Goal: Task Accomplishment & Management: Manage account settings

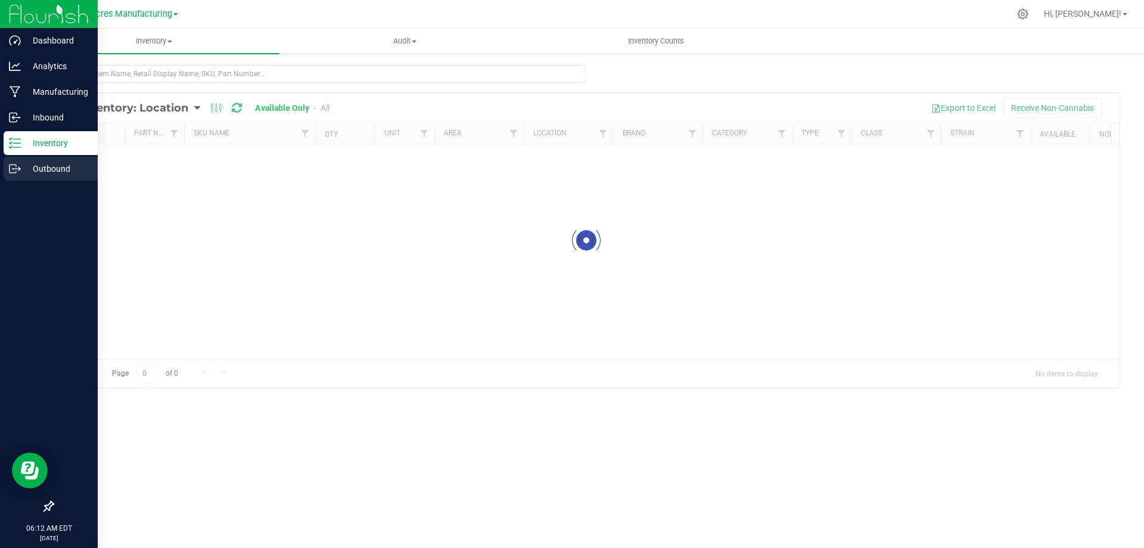
click at [23, 164] on p "Outbound" at bounding box center [57, 169] width 72 height 14
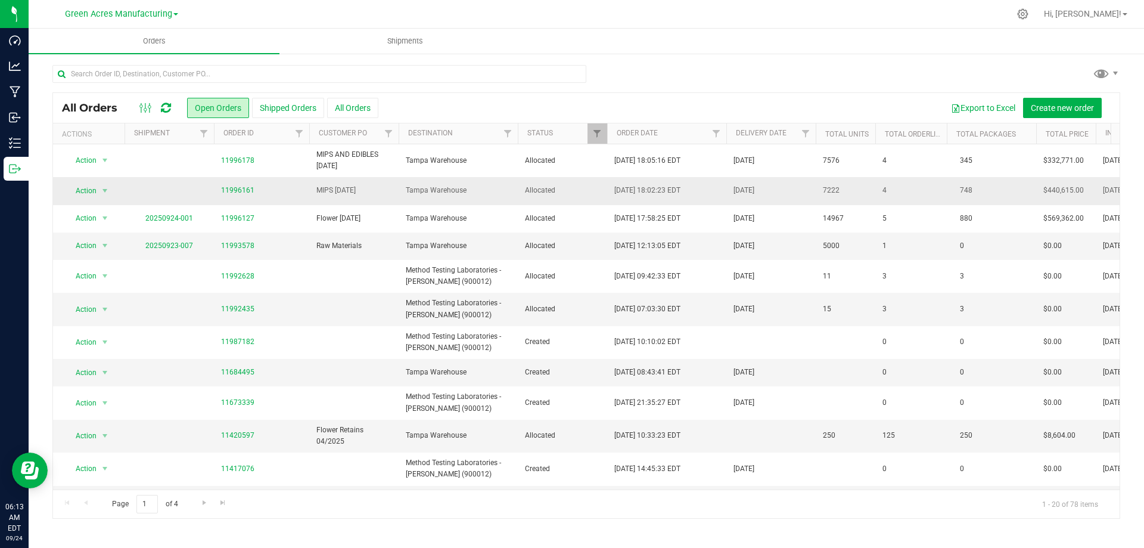
click at [295, 190] on span "11996161" at bounding box center [261, 190] width 81 height 11
click at [460, 188] on span "Tampa Warehouse" at bounding box center [458, 190] width 105 height 11
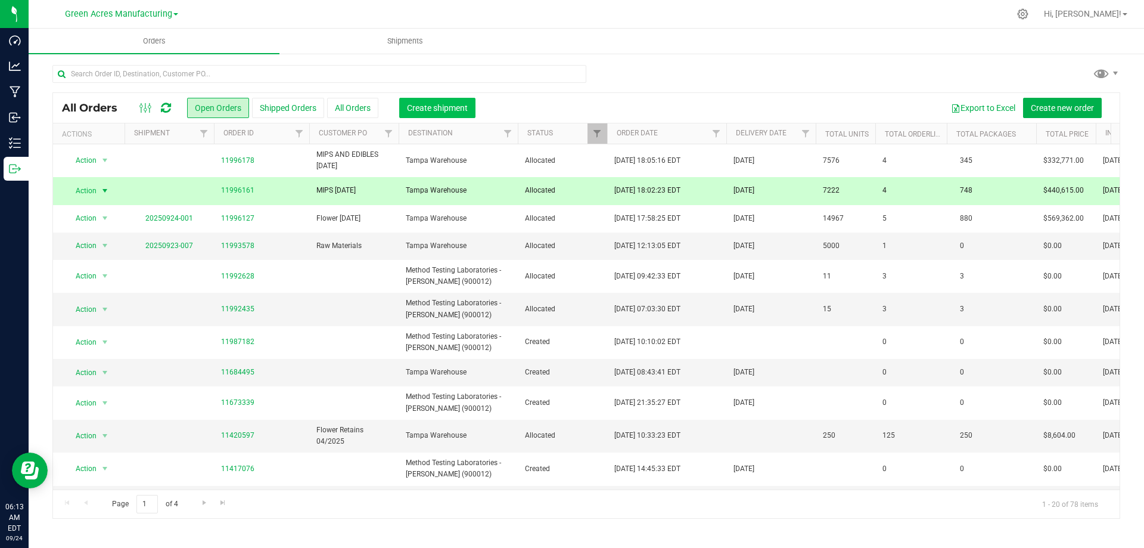
click at [458, 107] on span "Create shipment" at bounding box center [437, 108] width 61 height 10
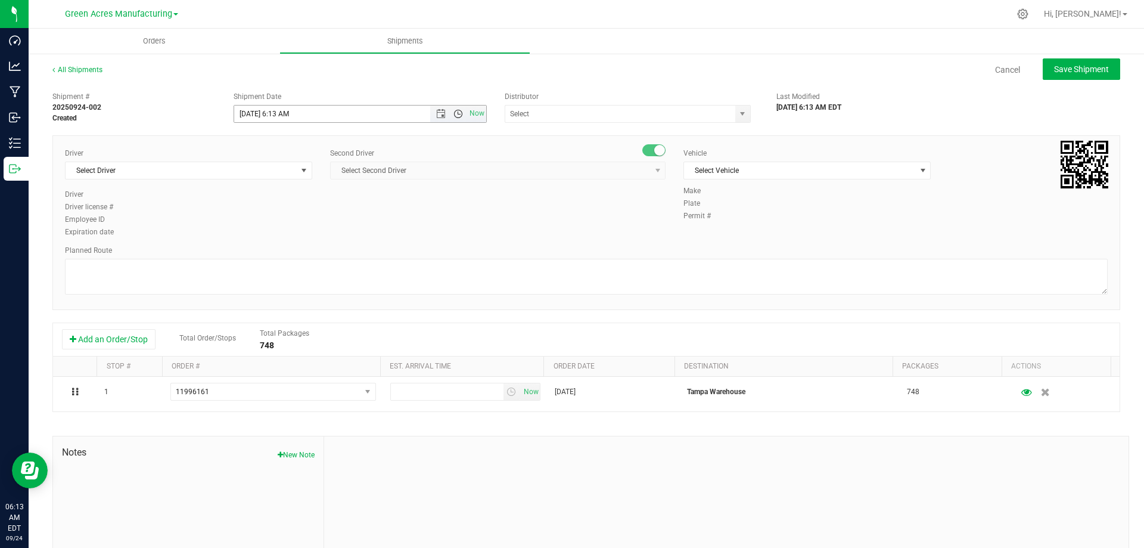
click at [460, 113] on span "Open the time view" at bounding box center [458, 114] width 20 height 10
click at [358, 169] on li "7:00 AM" at bounding box center [356, 168] width 249 height 15
type input "9/24/2025 7:00 AM"
click at [739, 117] on span "select" at bounding box center [743, 114] width 10 height 10
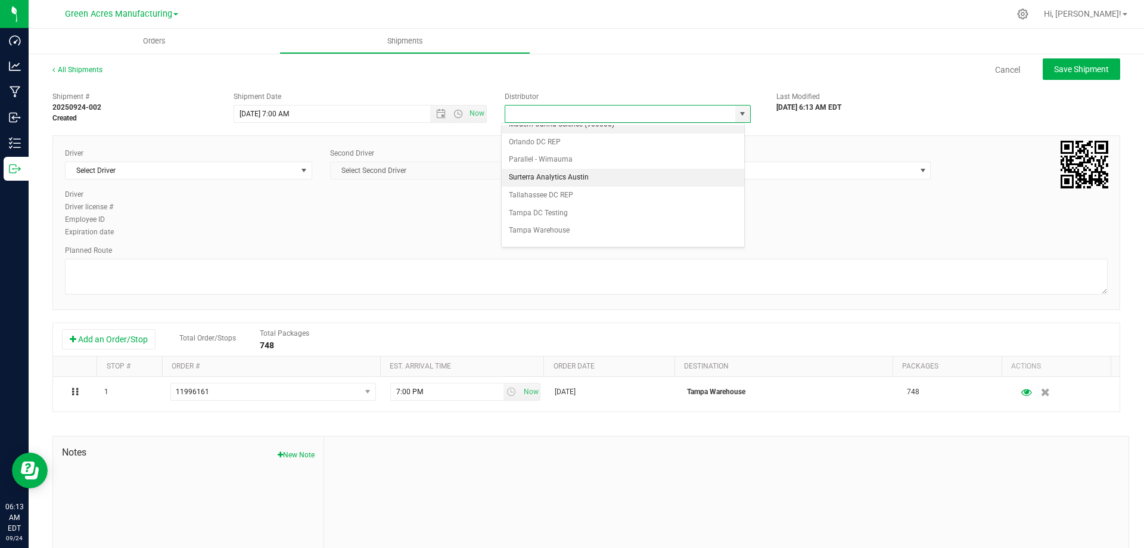
scroll to position [466, 0]
click at [634, 183] on li "Tampa Warehouse" at bounding box center [623, 182] width 243 height 18
type input "Tampa Warehouse"
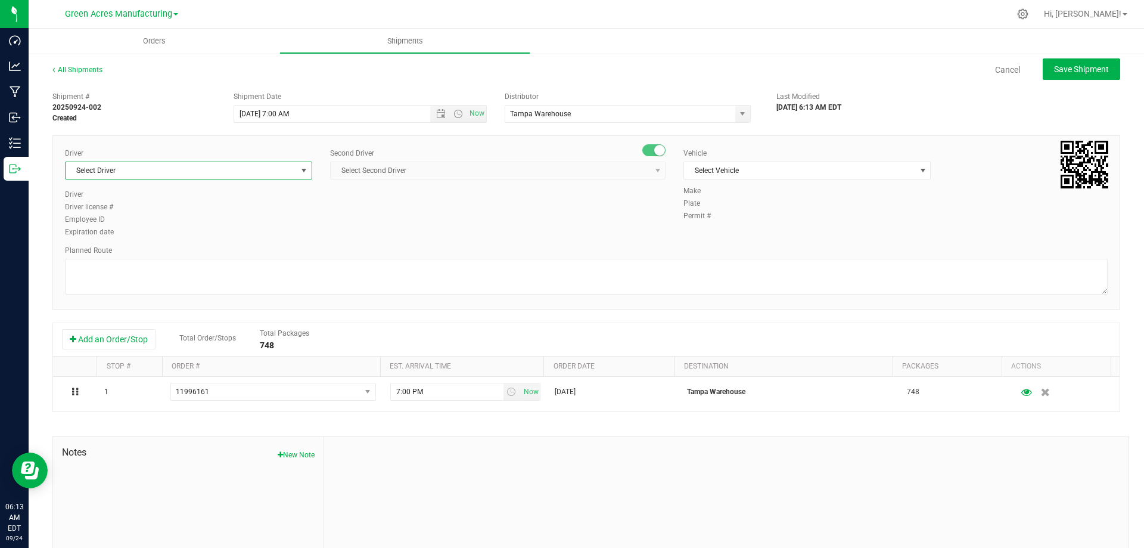
click at [301, 170] on span "select" at bounding box center [304, 171] width 10 height 10
click at [263, 219] on li "Isaac Nunez Collado - 100003927" at bounding box center [188, 221] width 244 height 18
type input "Isaa"
click at [650, 174] on span "select" at bounding box center [657, 170] width 15 height 17
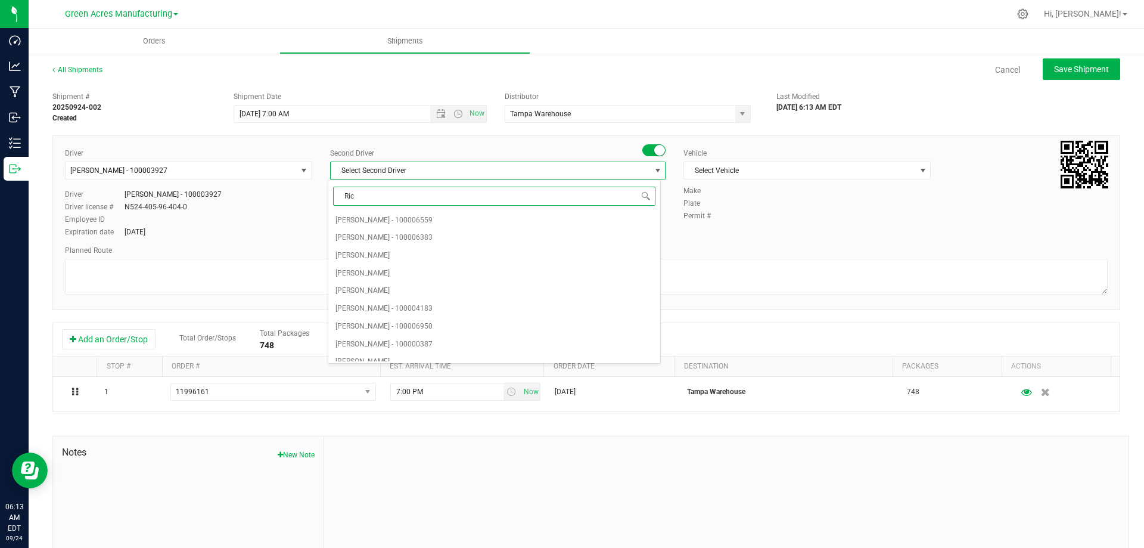
type input "Ricc"
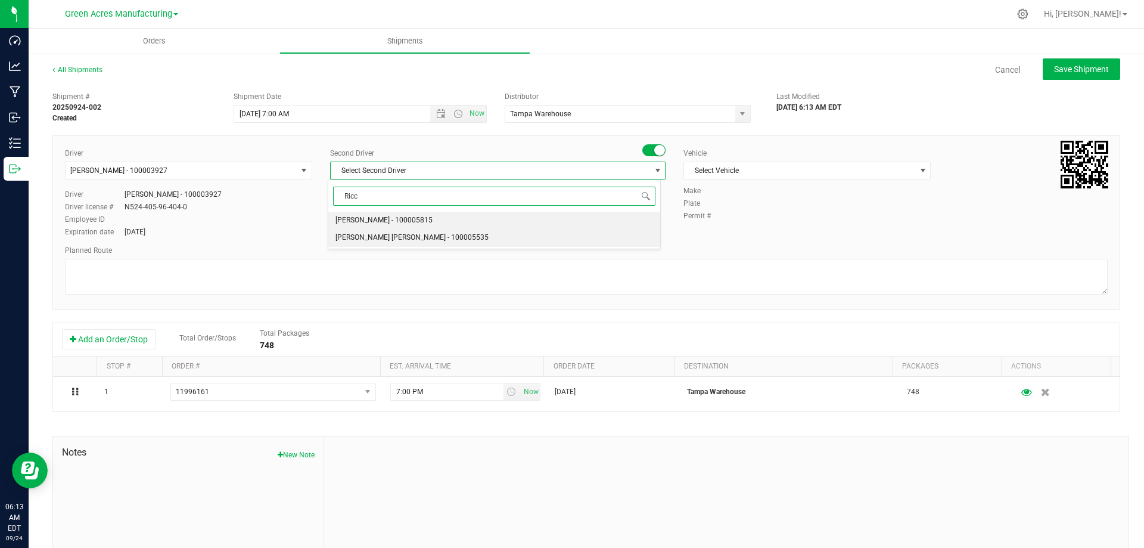
click at [572, 235] on li "Riccardo Young Reyes - 100005535" at bounding box center [493, 238] width 331 height 18
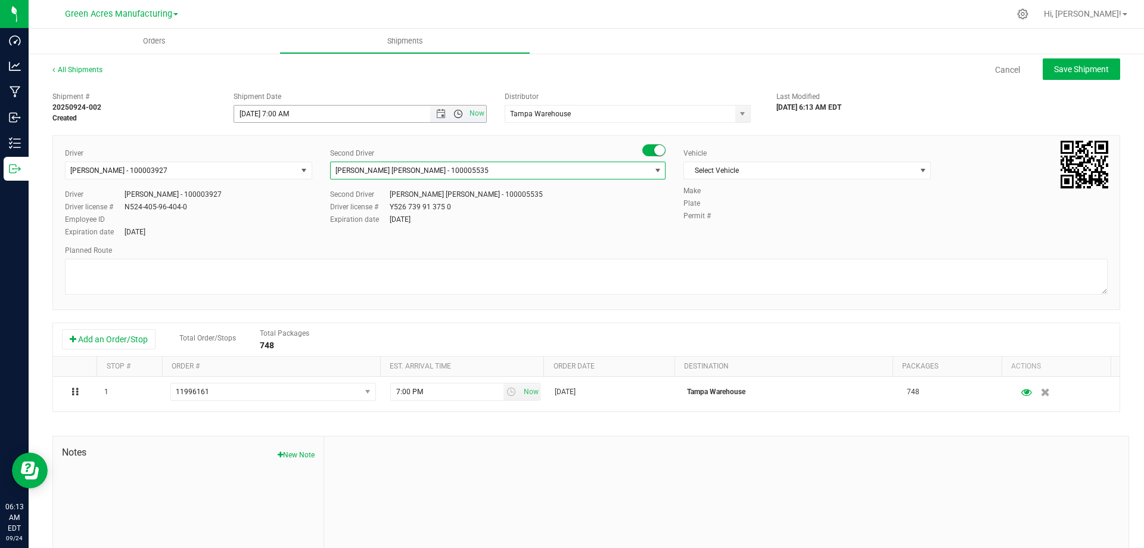
click at [455, 114] on span "Open the time view" at bounding box center [459, 114] width 10 height 10
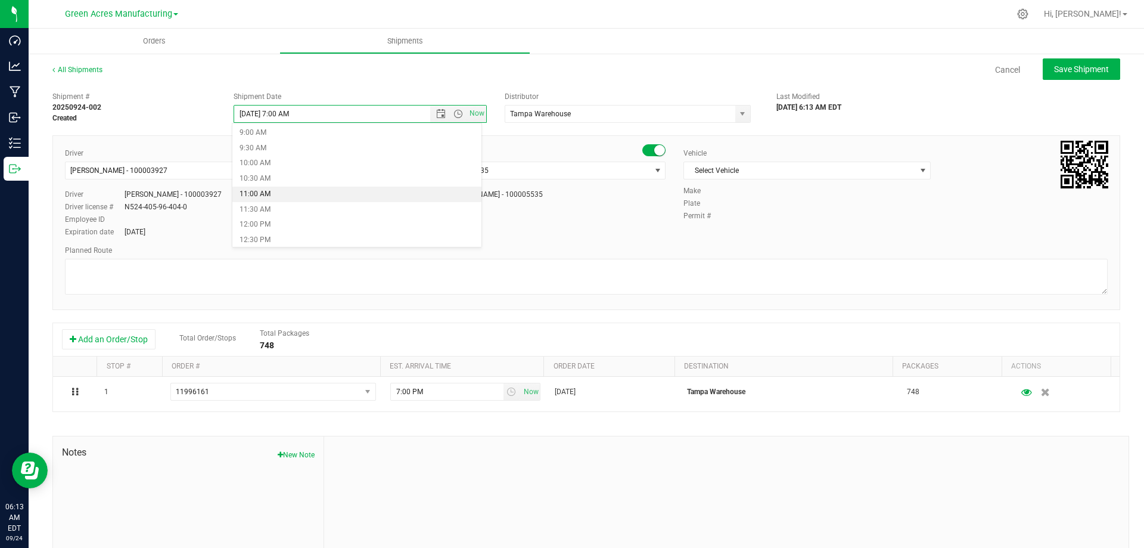
scroll to position [238, 0]
click at [297, 153] on li "8:30 AM" at bounding box center [356, 154] width 249 height 15
type input "9/24/2025 8:30 AM"
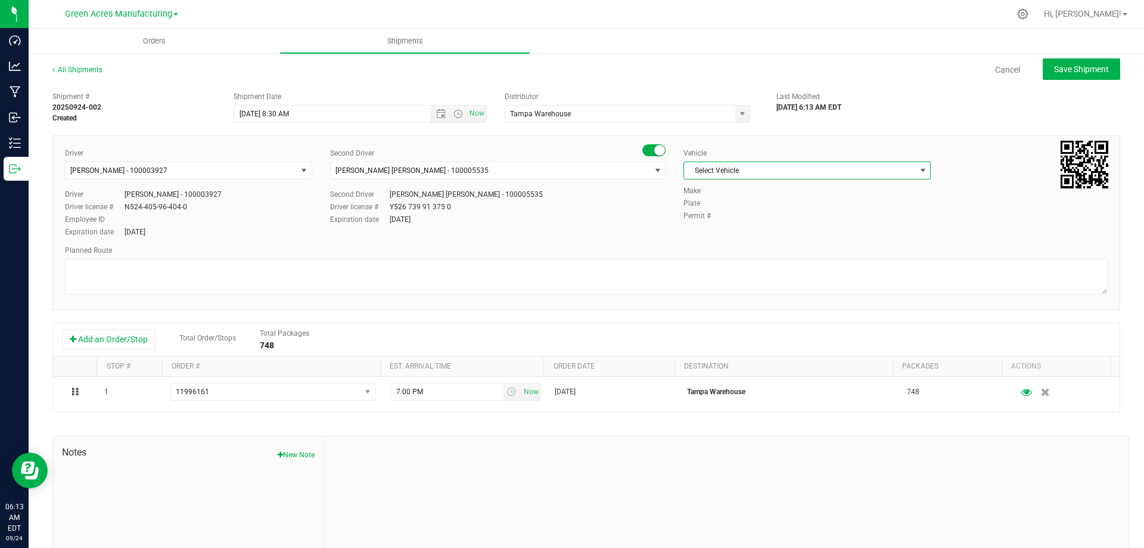
click at [918, 168] on span "select" at bounding box center [923, 171] width 10 height 10
click at [807, 228] on li "FL-F-650-01" at bounding box center [801, 230] width 244 height 18
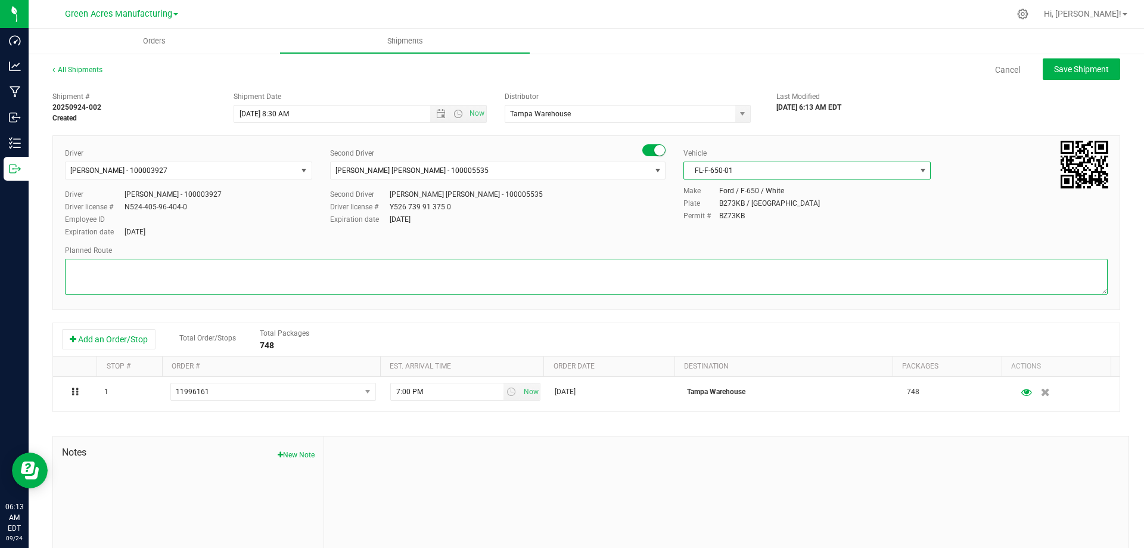
click at [496, 270] on textarea at bounding box center [586, 277] width 1043 height 36
click at [105, 268] on textarea at bounding box center [586, 277] width 1043 height 36
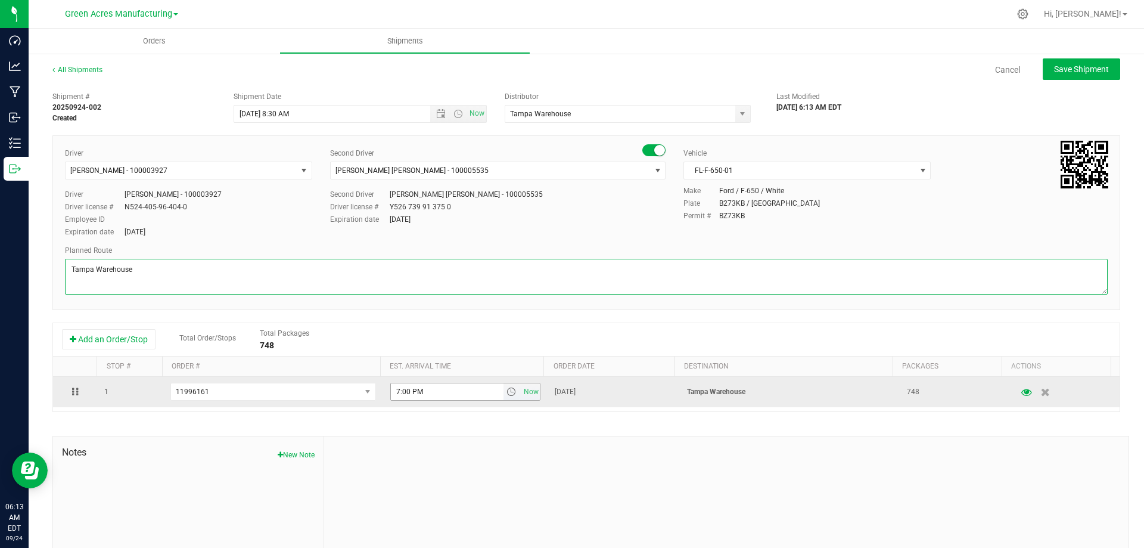
click at [507, 396] on span "select" at bounding box center [512, 392] width 10 height 10
type textarea "Tampa Warehouse"
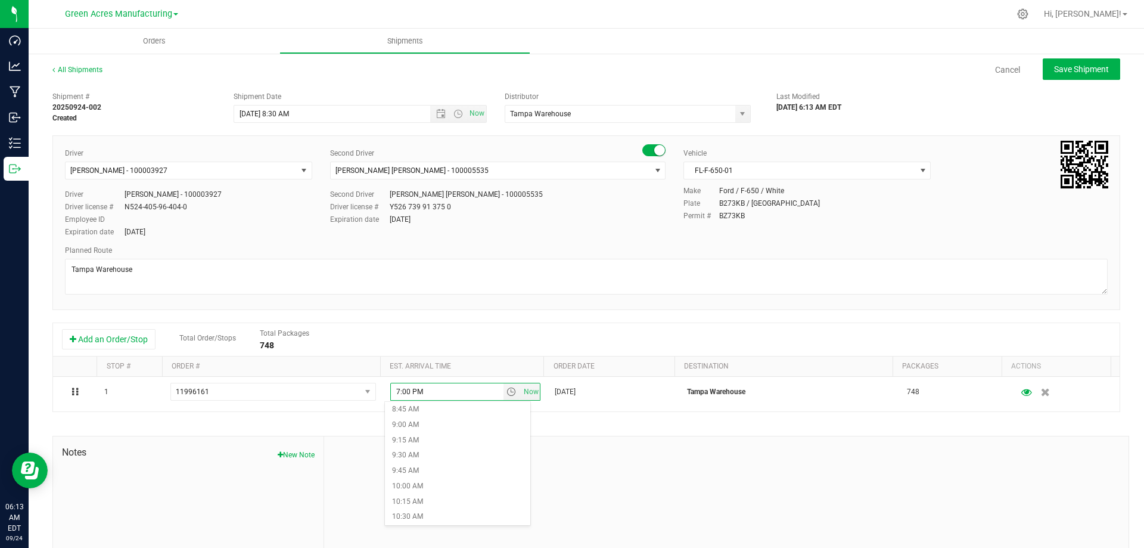
scroll to position [596, 0]
click at [435, 485] on li "11:00 AM" at bounding box center [457, 489] width 145 height 15
click at [1060, 65] on span "Save Shipment" at bounding box center [1081, 69] width 55 height 10
type input "9/24/2025 12:30 PM"
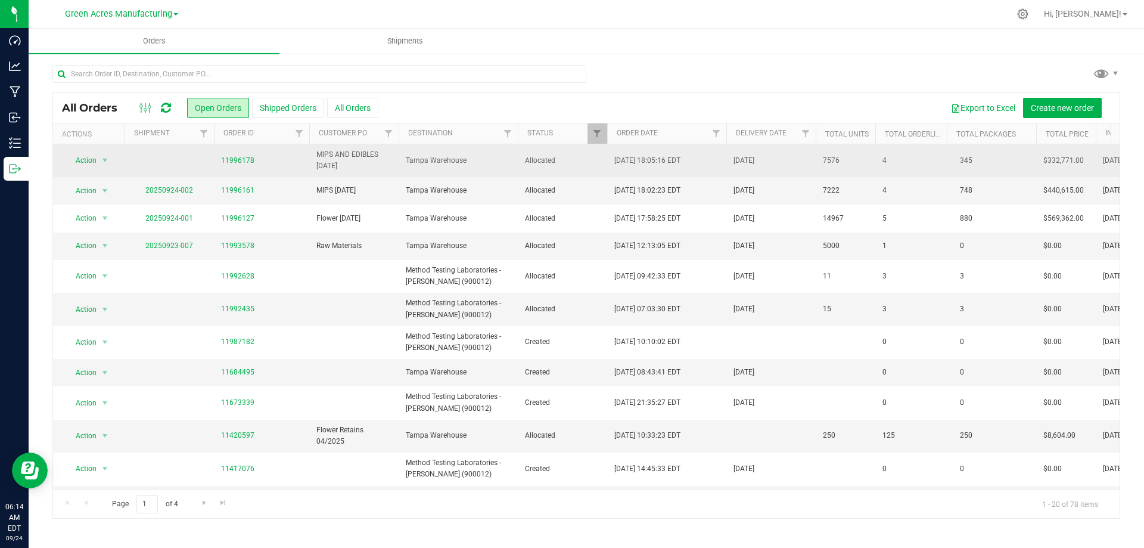
click at [294, 156] on span "11996178" at bounding box center [261, 160] width 81 height 11
click at [179, 159] on td at bounding box center [169, 160] width 89 height 33
click at [478, 157] on span "Tampa Warehouse" at bounding box center [458, 160] width 105 height 11
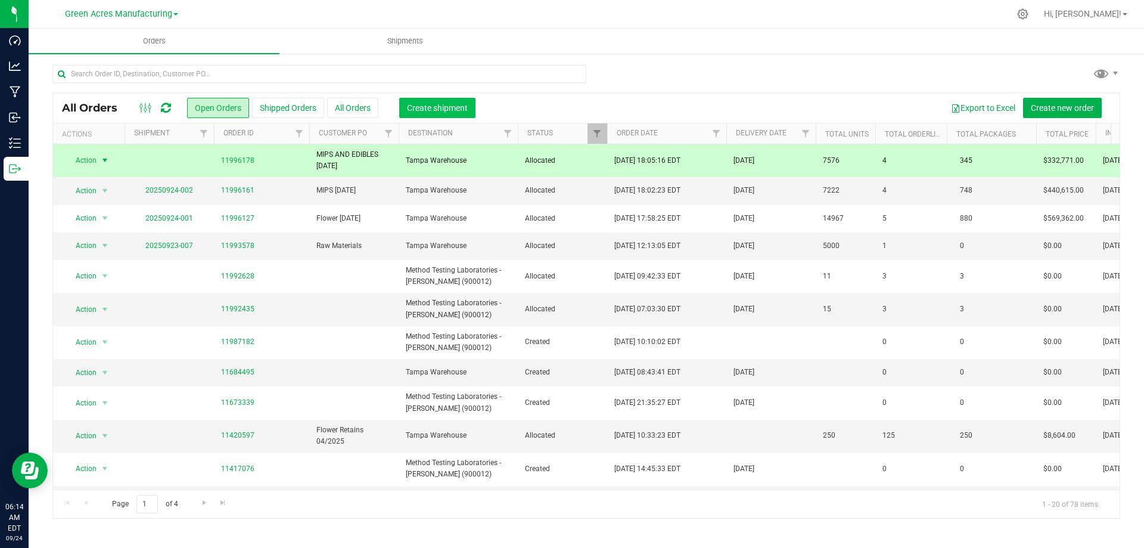
click at [446, 111] on span "Create shipment" at bounding box center [437, 108] width 61 height 10
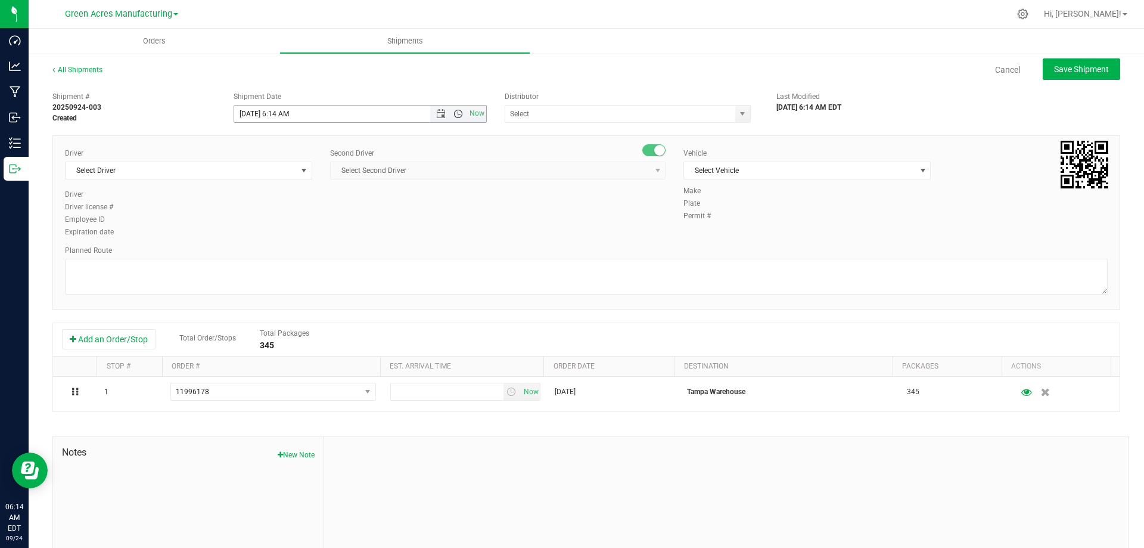
click at [458, 111] on span "Open the time view" at bounding box center [459, 114] width 10 height 10
click at [402, 156] on li "8:30 AM" at bounding box center [356, 154] width 249 height 15
type input "9/24/2025 8:30 AM"
click at [301, 170] on span "select" at bounding box center [304, 171] width 10 height 10
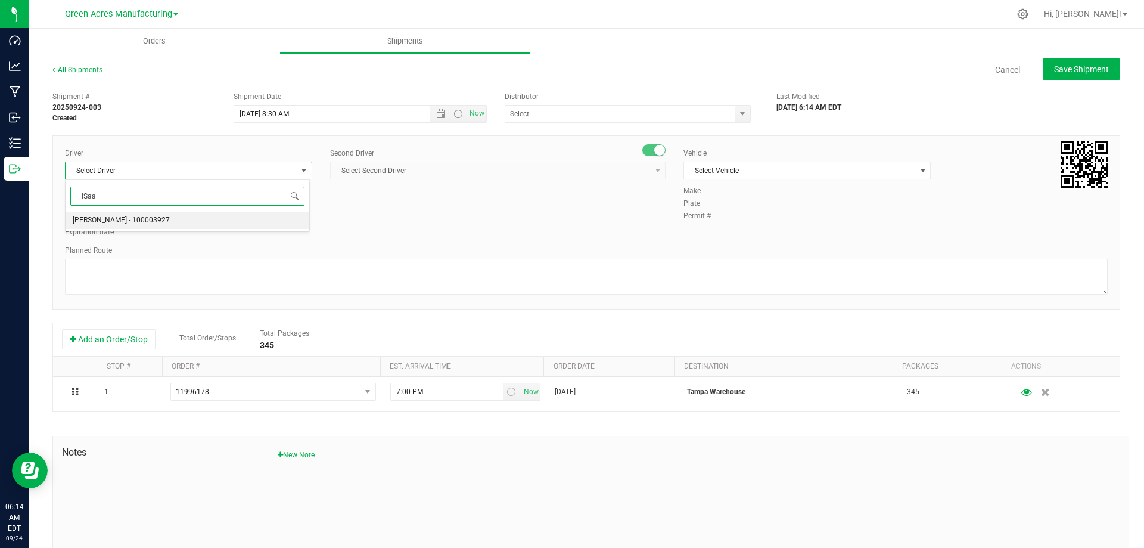
click at [260, 220] on li "Isaac Nunez Collado - 100003927" at bounding box center [188, 221] width 244 height 18
type input "ISaa"
click at [657, 169] on span "select" at bounding box center [657, 170] width 15 height 17
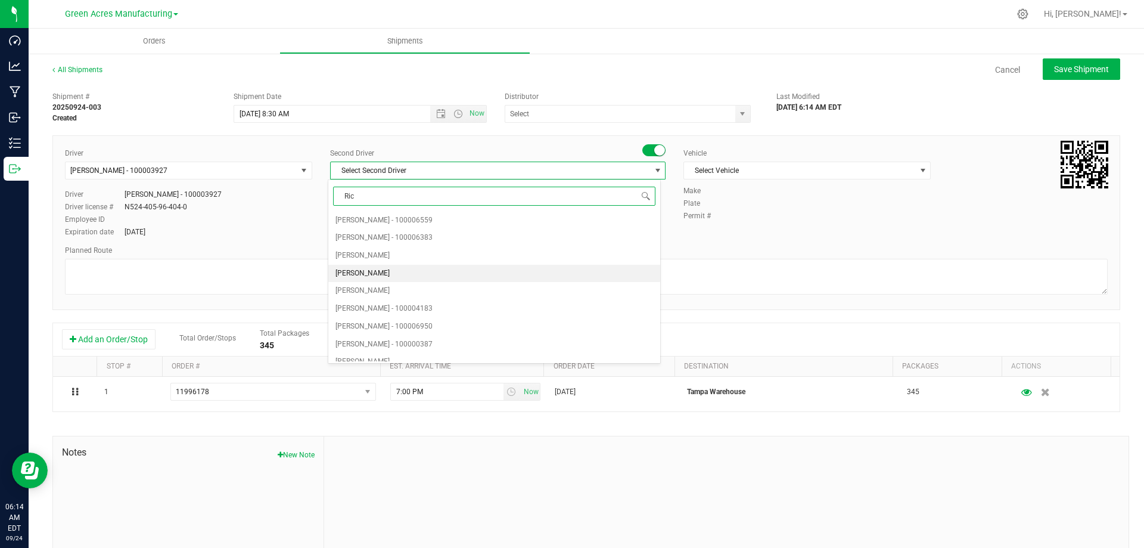
type input "Ricc"
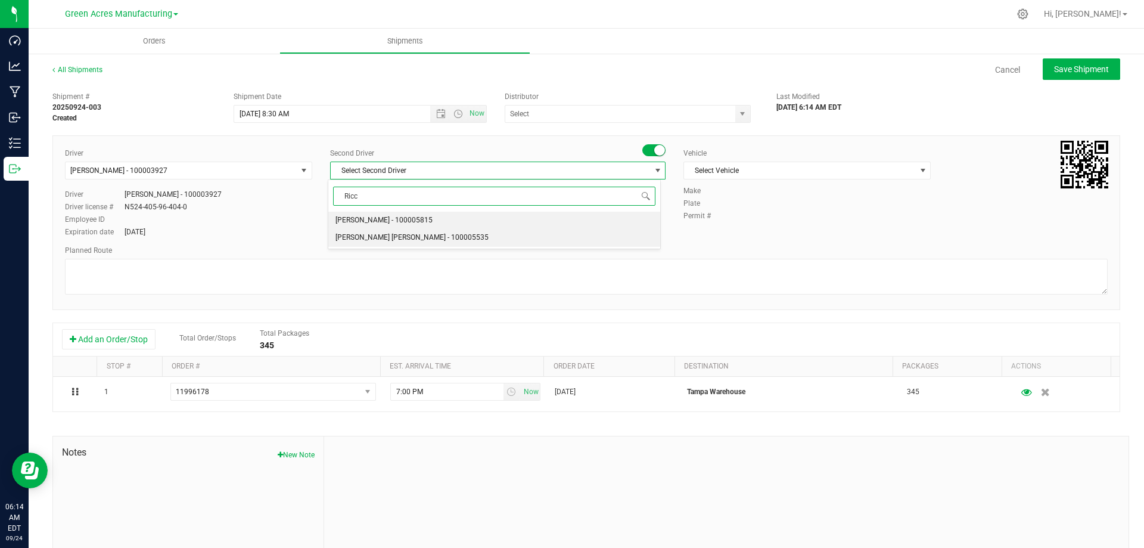
click at [543, 234] on li "Riccardo Young Reyes - 100005535" at bounding box center [493, 238] width 331 height 18
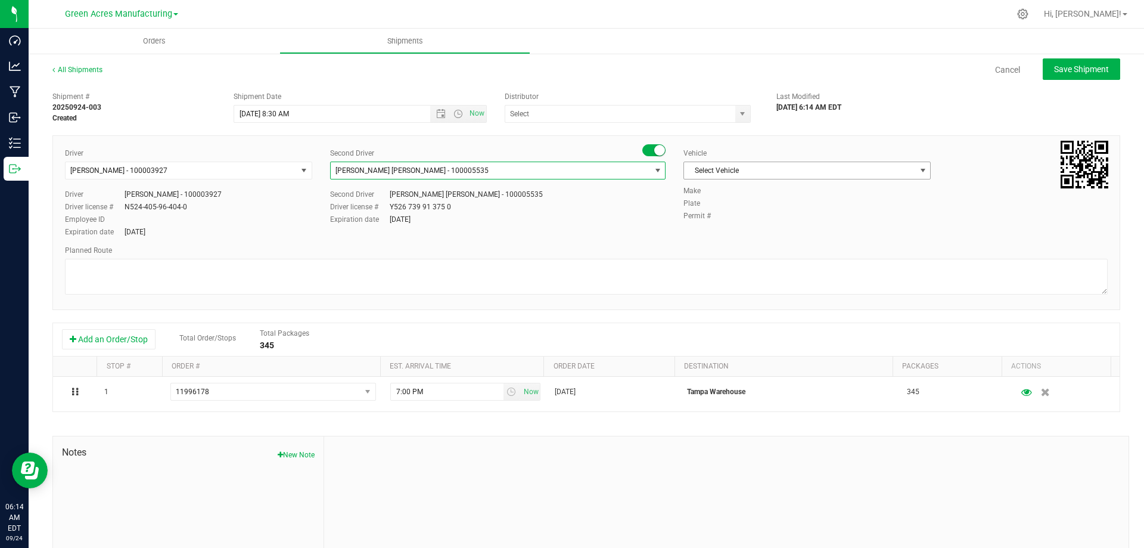
click at [918, 167] on span "select" at bounding box center [923, 171] width 10 height 10
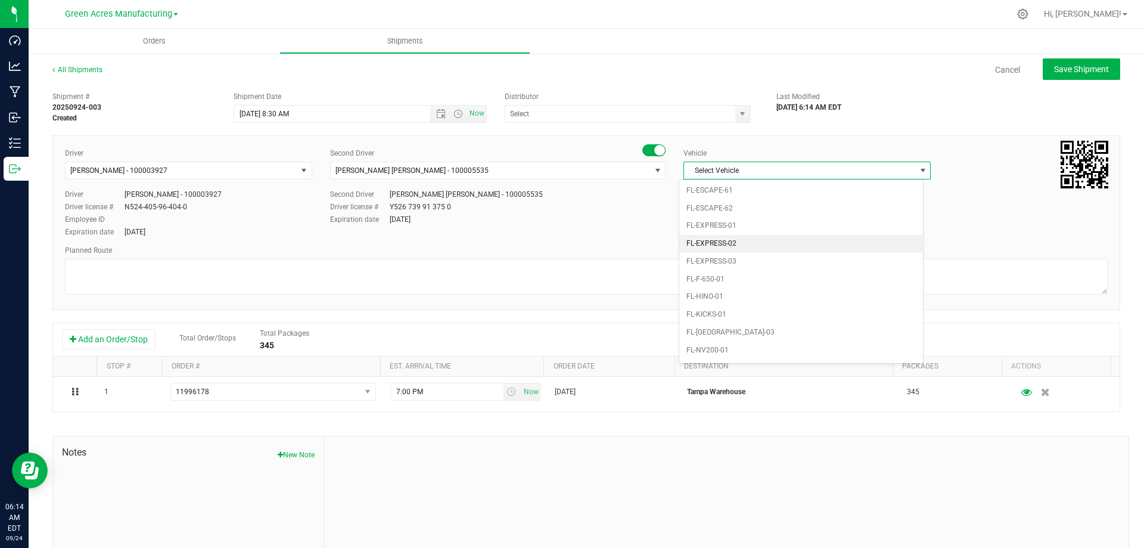
scroll to position [250, 0]
click at [828, 247] on li "FL-F-650-01" at bounding box center [801, 242] width 244 height 18
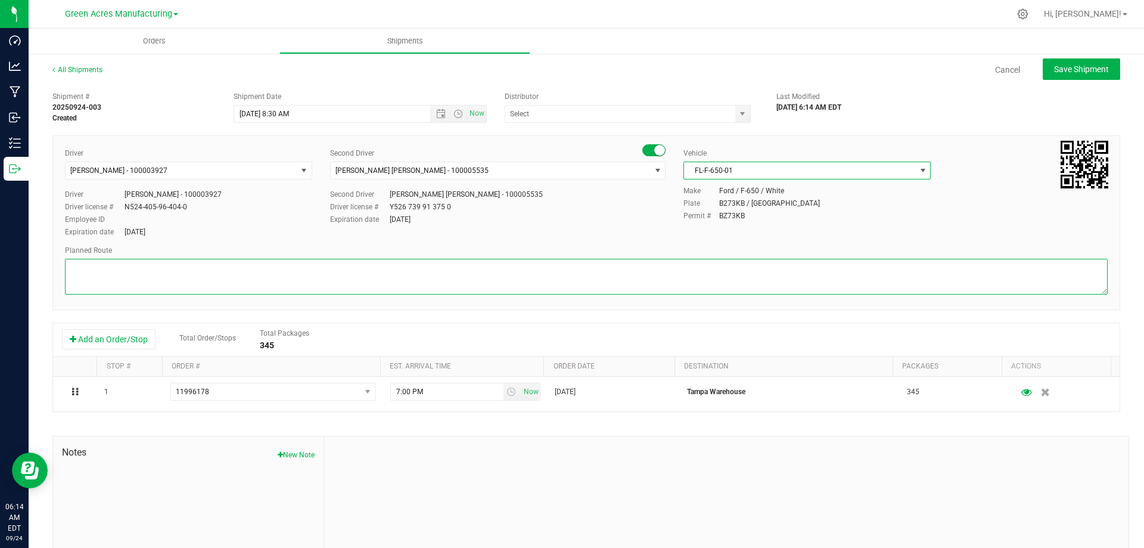
click at [603, 280] on textarea at bounding box center [586, 277] width 1043 height 36
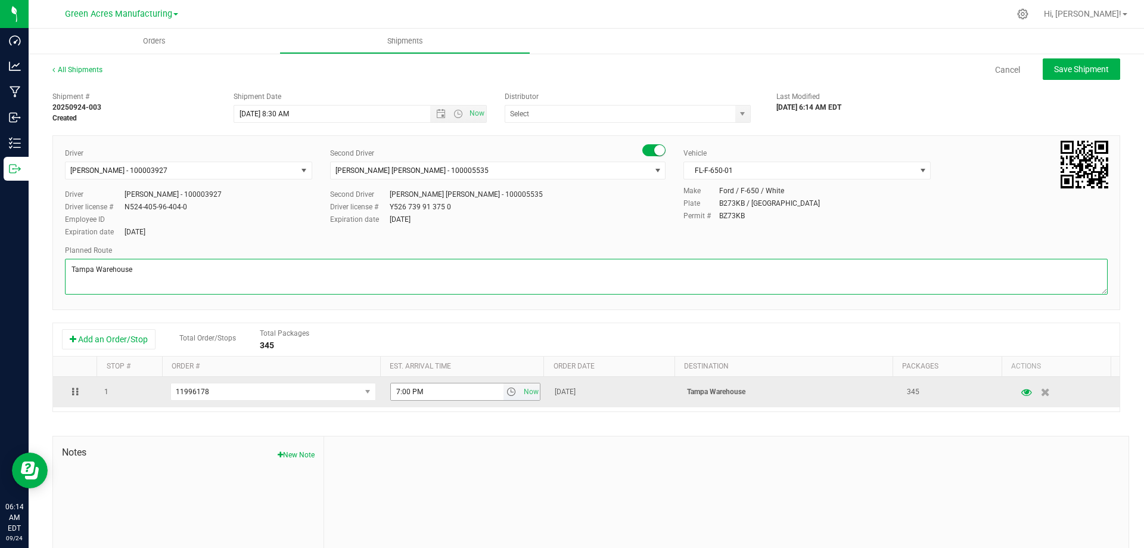
click at [507, 395] on span "select" at bounding box center [512, 392] width 10 height 10
type textarea "Tampa Warehouse"
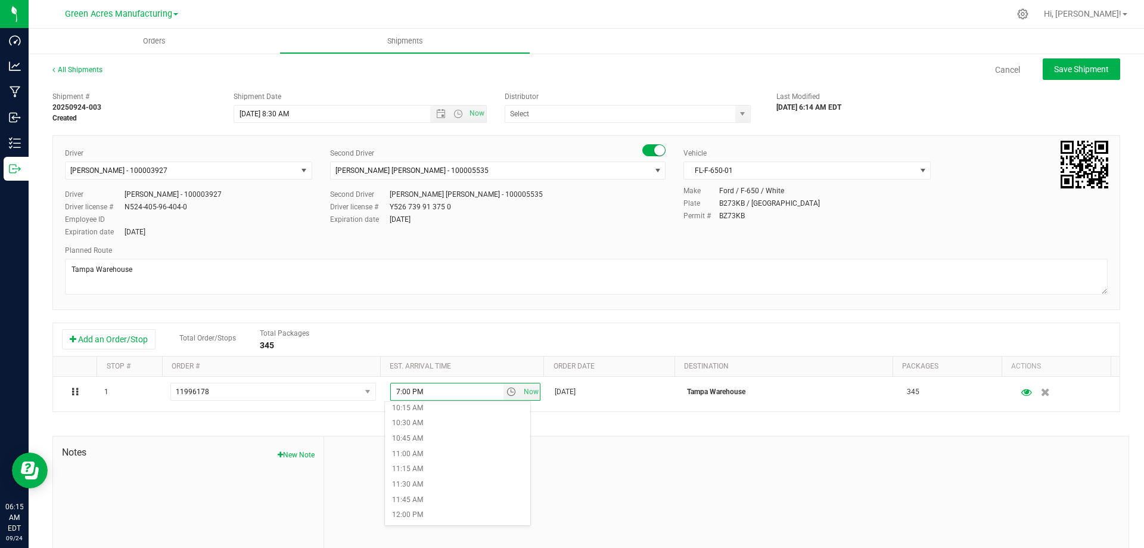
scroll to position [656, 0]
click at [468, 427] on li "11:00 AM" at bounding box center [457, 430] width 145 height 15
click at [564, 222] on div "Expiration date Oct 14, 2029" at bounding box center [498, 219] width 336 height 11
click at [1075, 70] on span "Save Shipment" at bounding box center [1081, 69] width 55 height 10
type input "9/24/2025 12:30 PM"
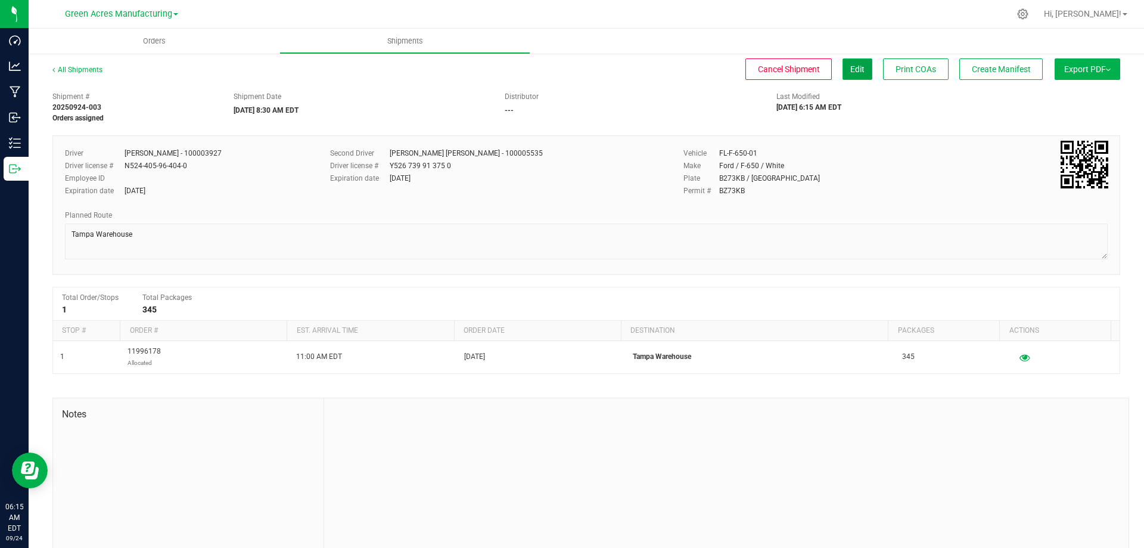
click at [851, 65] on span "Edit" at bounding box center [858, 69] width 14 height 10
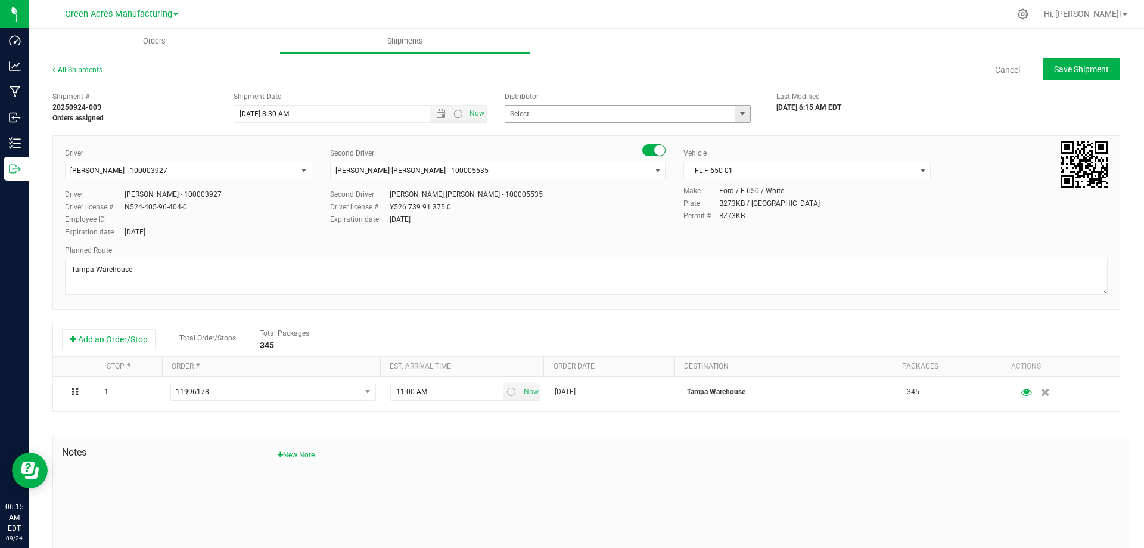
click at [738, 113] on span "select" at bounding box center [743, 114] width 10 height 10
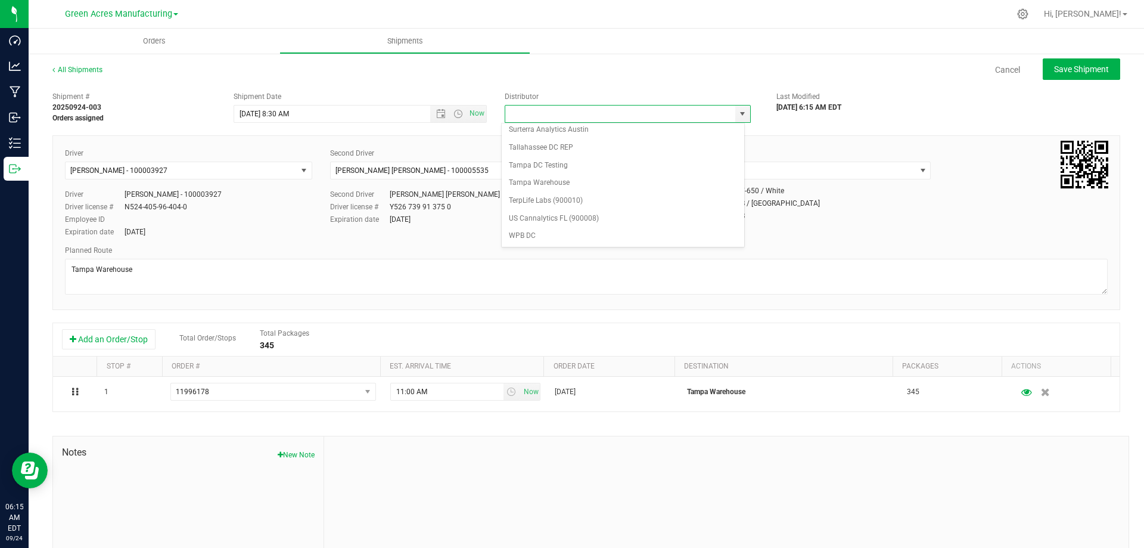
scroll to position [466, 0]
click at [619, 178] on li "Tampa Warehouse" at bounding box center [623, 182] width 243 height 18
type input "Tampa Warehouse"
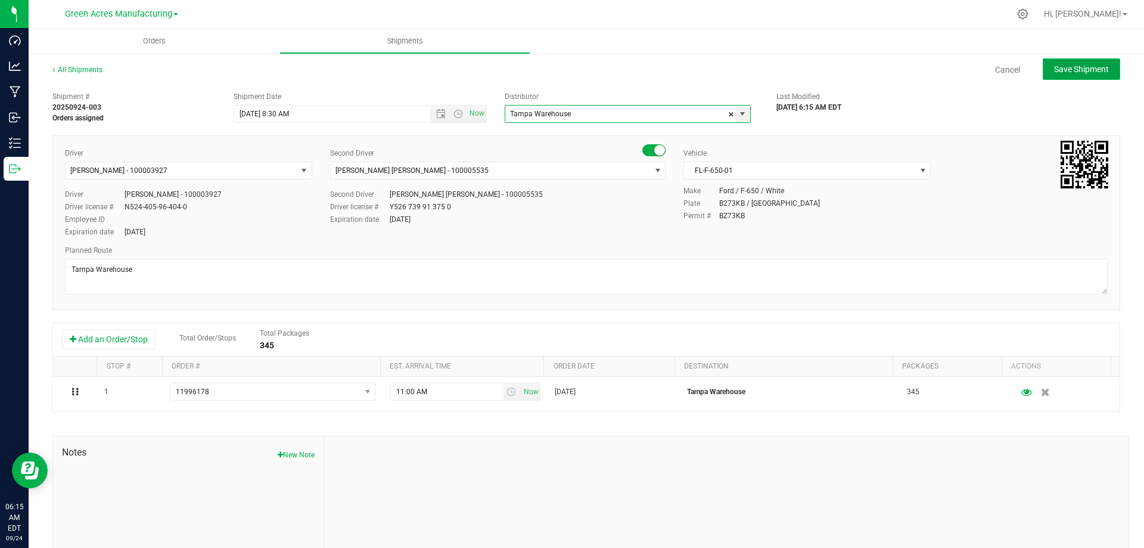
click at [1054, 69] on span "Save Shipment" at bounding box center [1081, 69] width 55 height 10
type input "9/24/2025 12:30 PM"
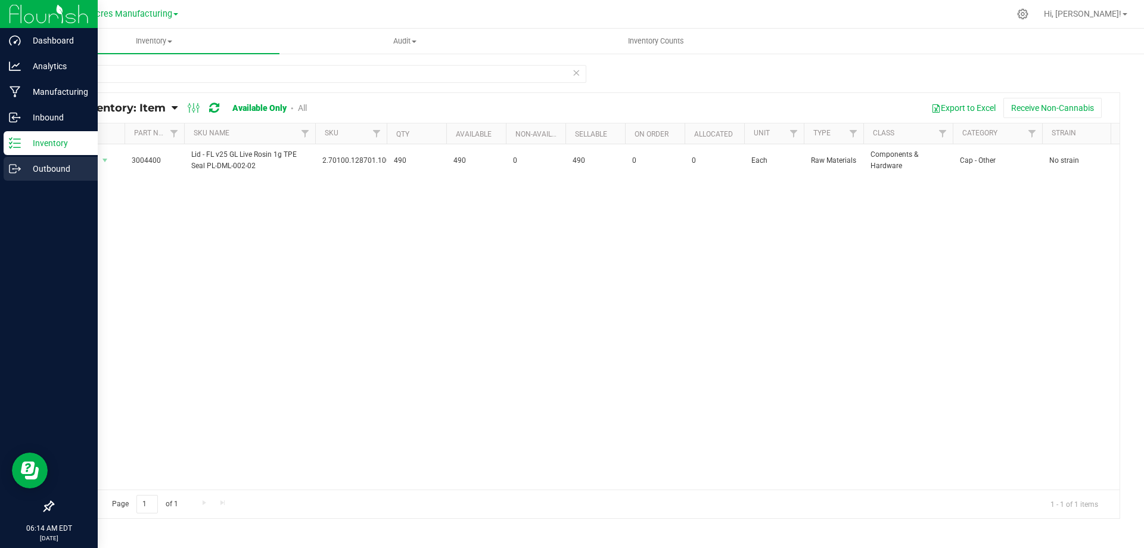
drag, startPoint x: 46, startPoint y: 166, endPoint x: 68, endPoint y: 122, distance: 49.0
click at [46, 166] on p "Outbound" at bounding box center [57, 169] width 72 height 14
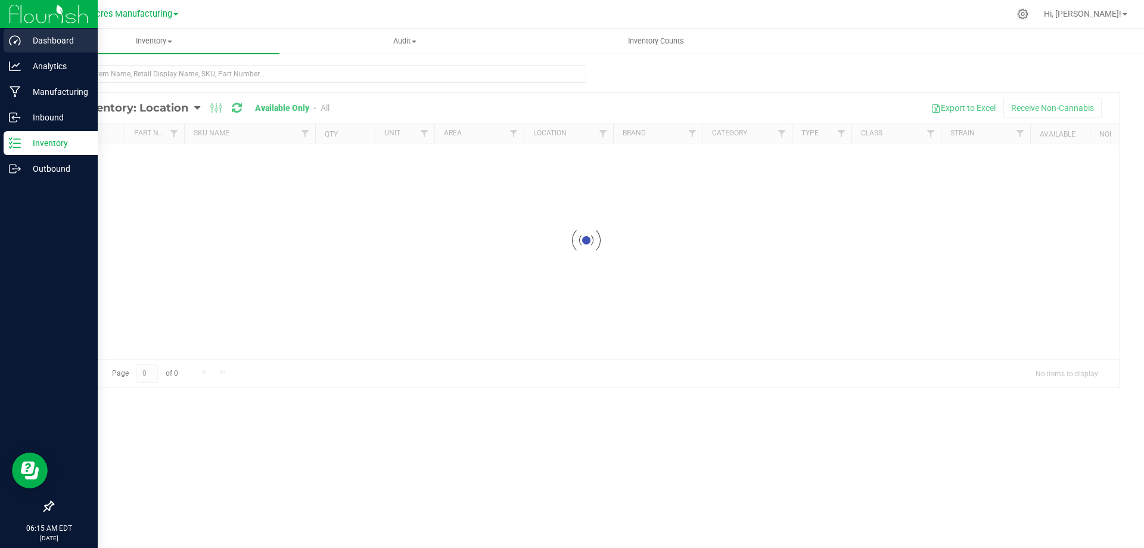
click at [18, 39] on icon at bounding box center [15, 41] width 12 height 12
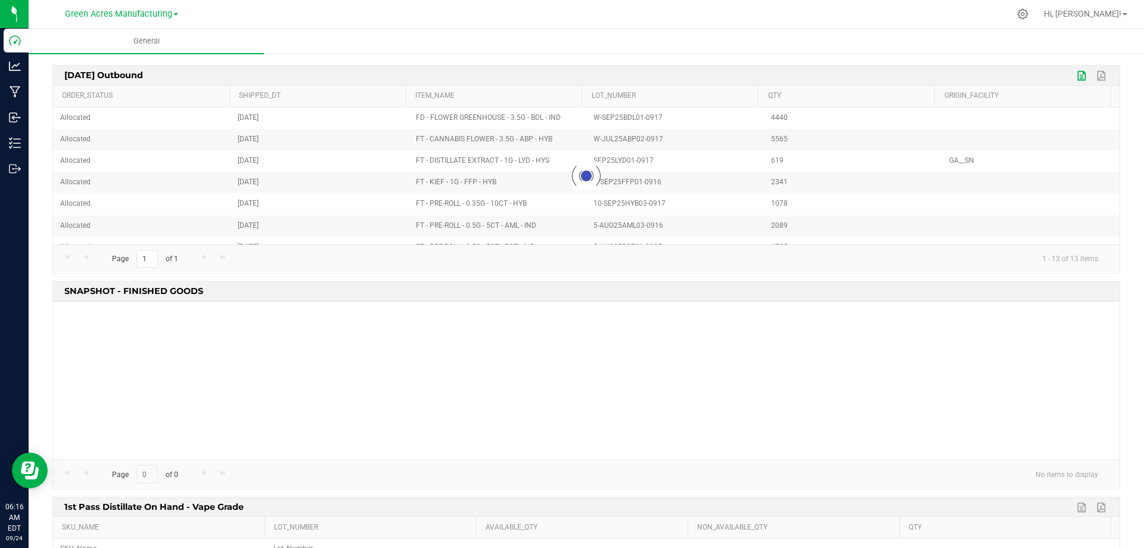
click at [1074, 75] on link "Export to Excel" at bounding box center [1083, 75] width 18 height 15
